Goal: Ask a question

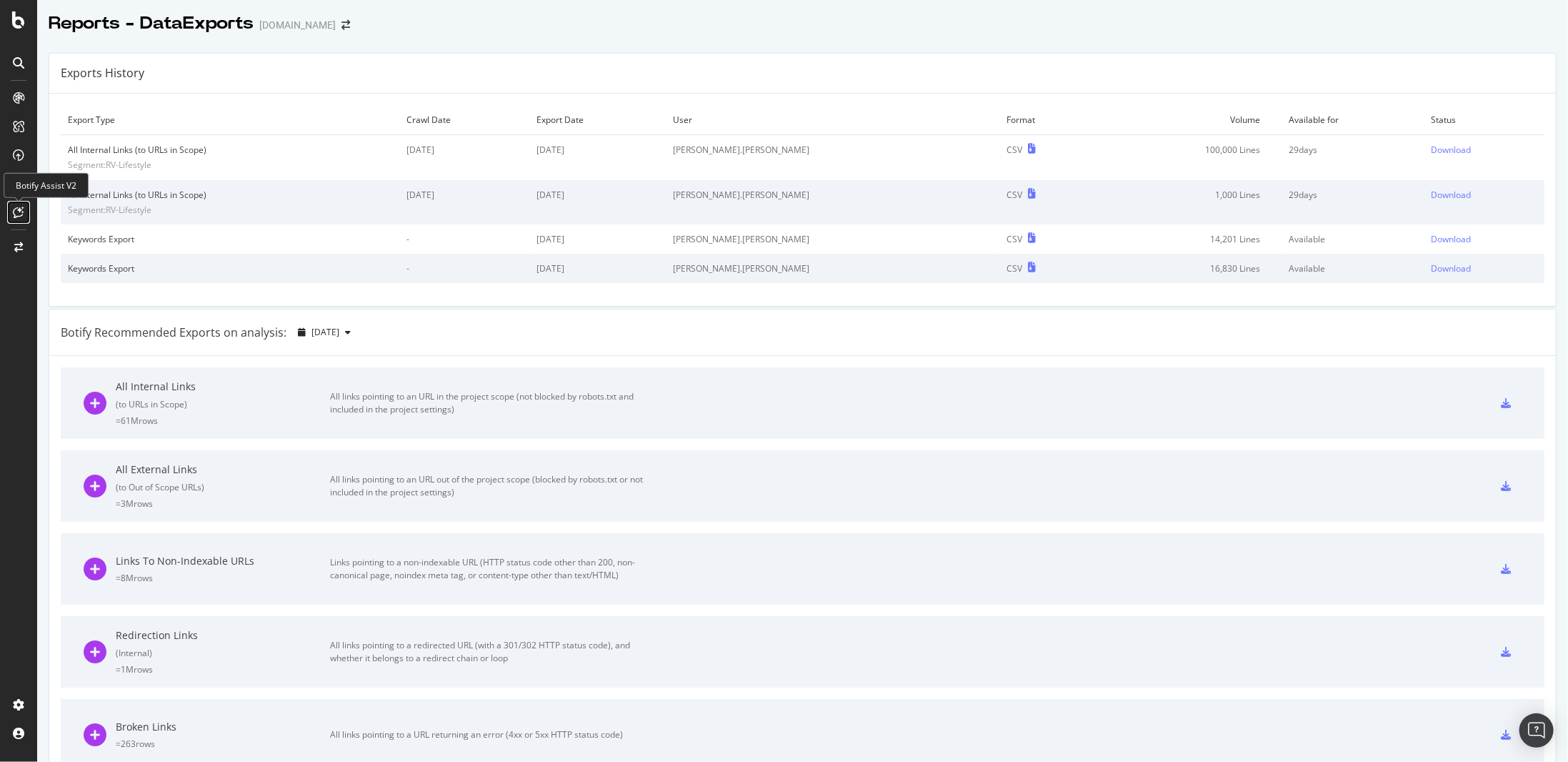
click at [17, 214] on icon at bounding box center [18, 213] width 11 height 12
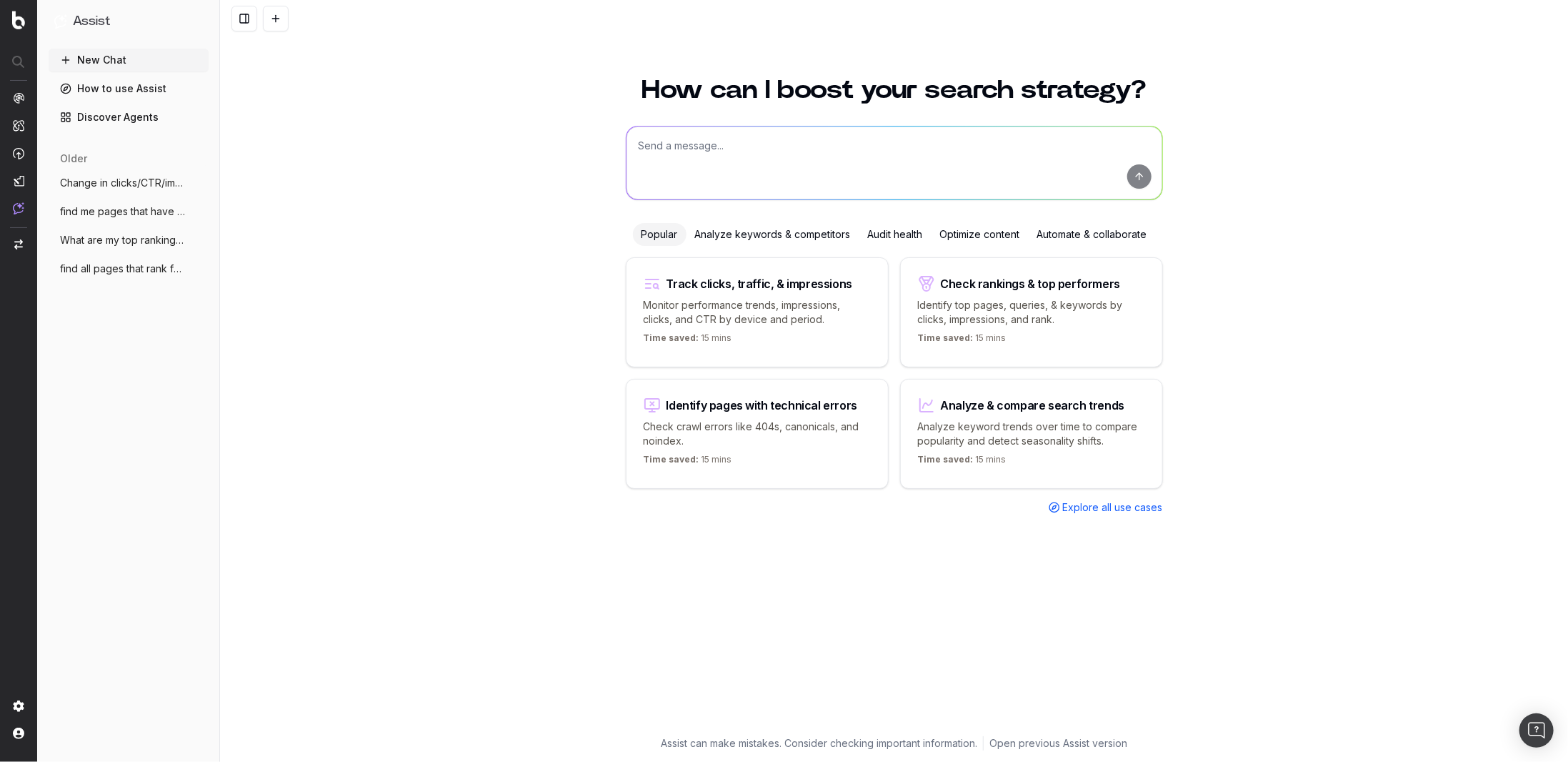
click at [739, 143] on textarea at bounding box center [895, 163] width 536 height 73
type textarea "list pages with higher clicks in july vs last year"
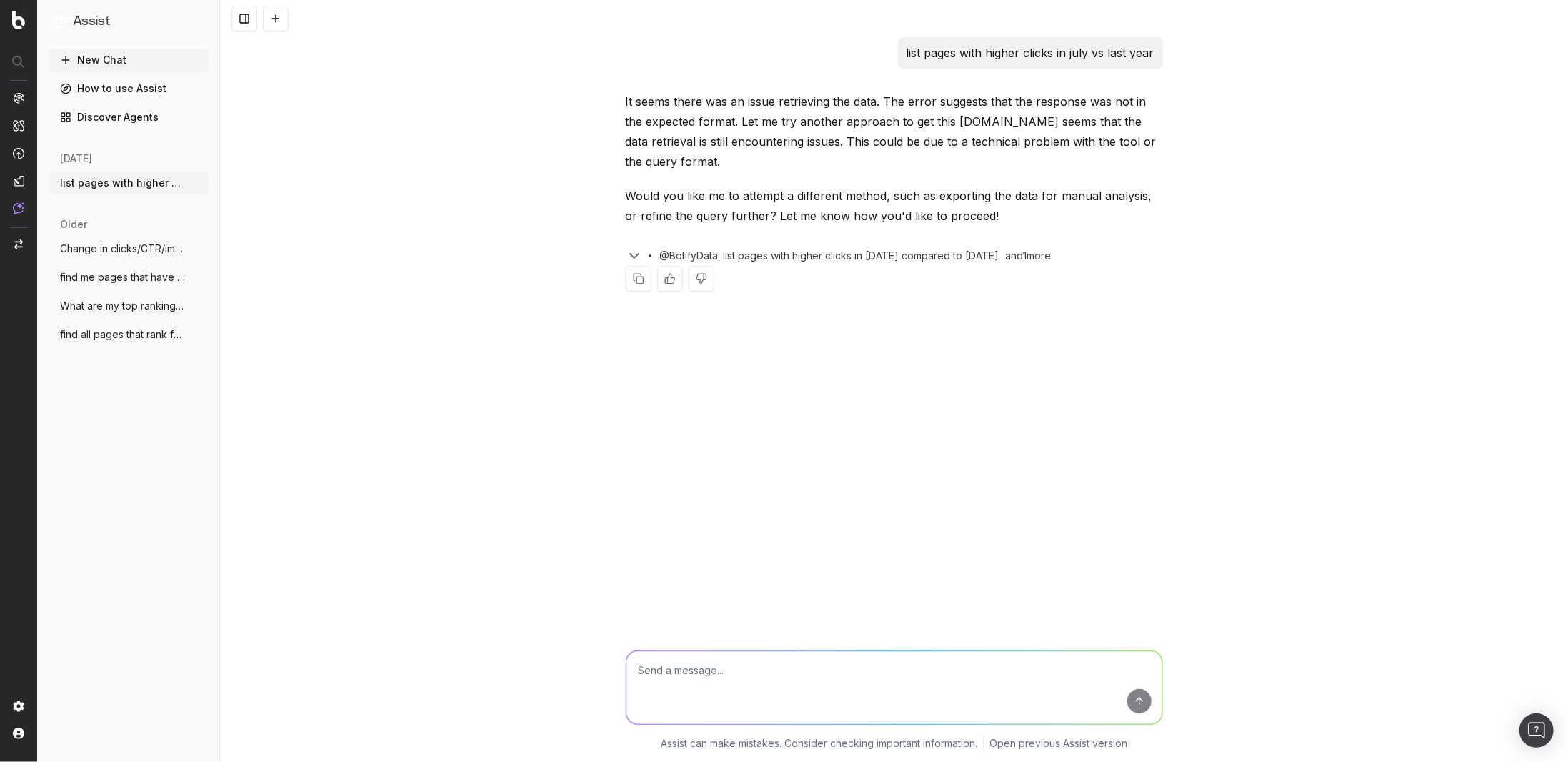
click at [746, 664] on textarea at bounding box center [895, 688] width 536 height 73
type textarea "yes"
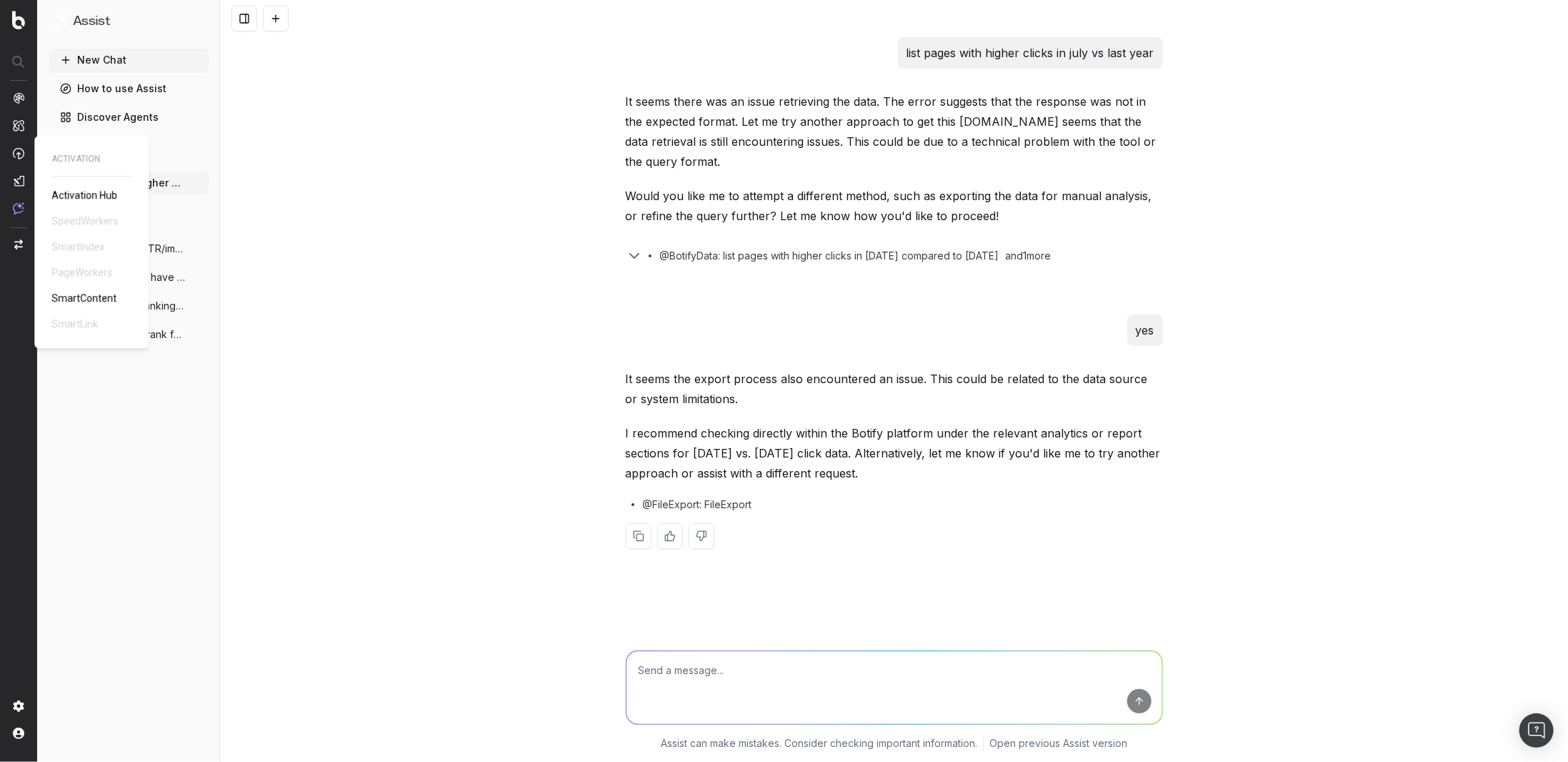
click at [22, 155] on img at bounding box center [19, 153] width 12 height 12
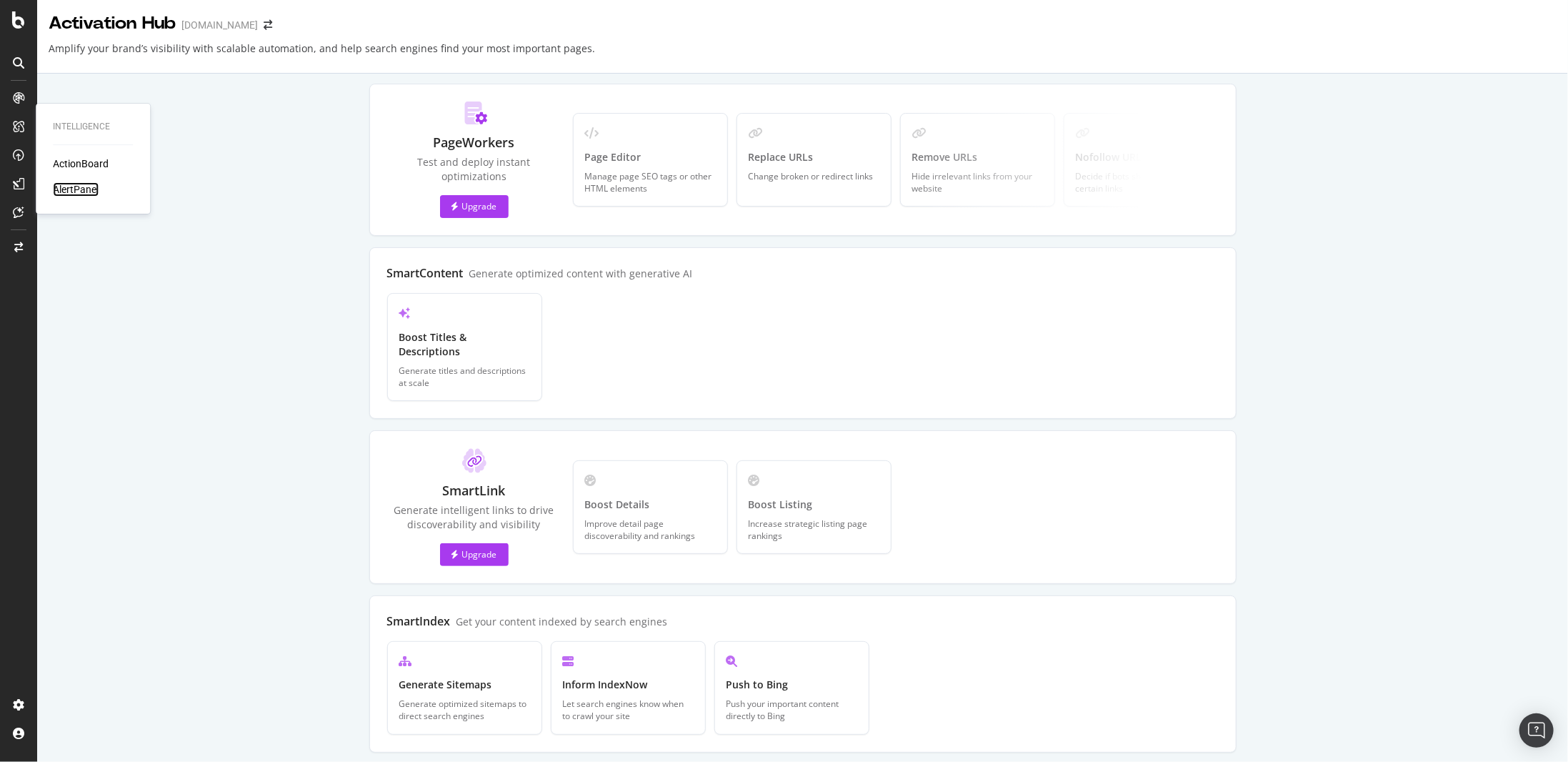
click at [74, 188] on div "AlertPanel" at bounding box center [75, 189] width 45 height 14
